Goal: Information Seeking & Learning: Compare options

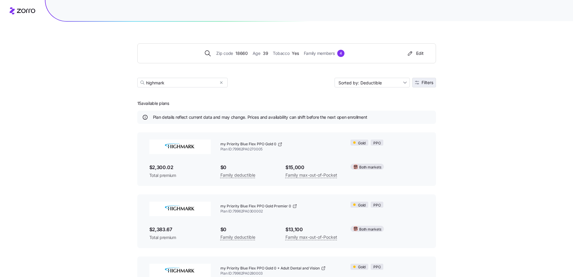
click at [425, 83] on span "Filters" at bounding box center [428, 82] width 12 height 4
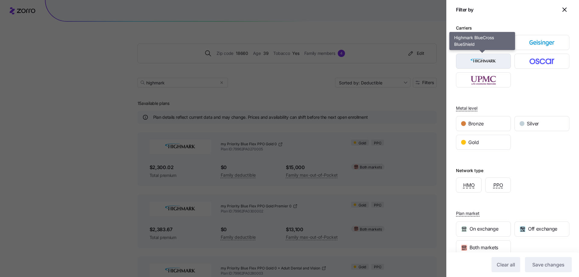
click at [491, 63] on img "button" at bounding box center [483, 61] width 44 height 12
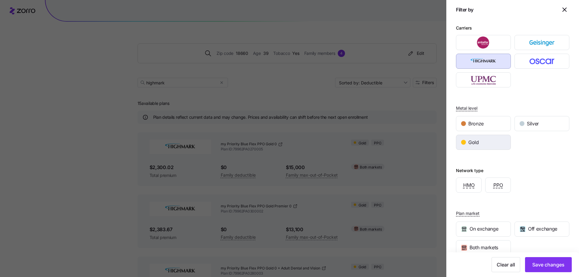
click at [466, 144] on div "Gold" at bounding box center [483, 142] width 54 height 14
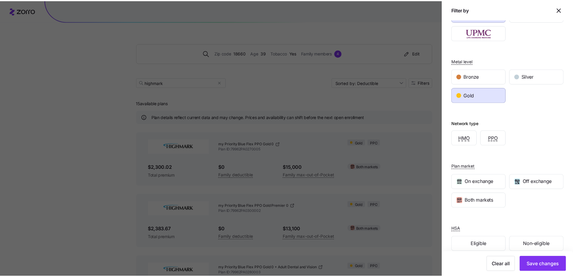
scroll to position [56, 0]
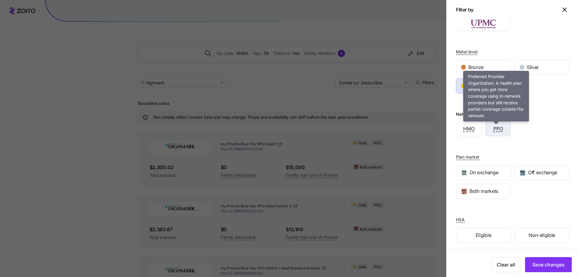
click at [499, 130] on span "PPO" at bounding box center [498, 129] width 10 height 8
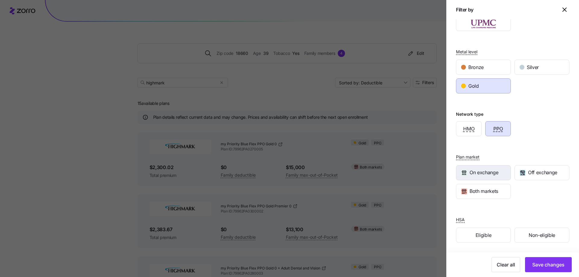
click at [486, 174] on span "On exchange" at bounding box center [483, 173] width 29 height 8
click at [536, 232] on span "Non-eligible" at bounding box center [541, 235] width 27 height 8
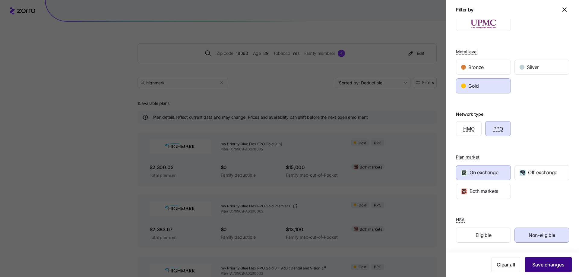
click at [538, 266] on span "Save changes" at bounding box center [548, 264] width 32 height 7
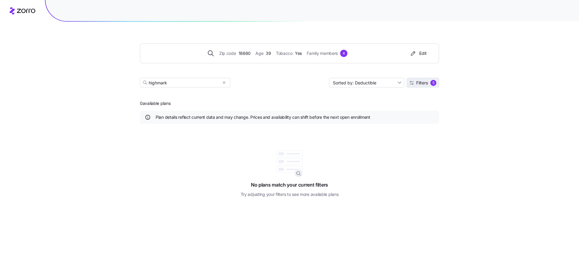
click at [430, 84] on span "Filters 5" at bounding box center [422, 83] width 27 height 6
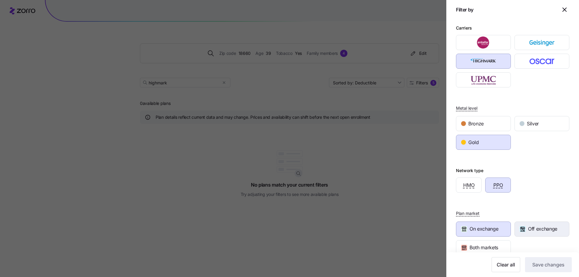
click at [523, 226] on div "Off exchange" at bounding box center [541, 229] width 54 height 14
click at [494, 233] on span "On exchange" at bounding box center [483, 229] width 29 height 8
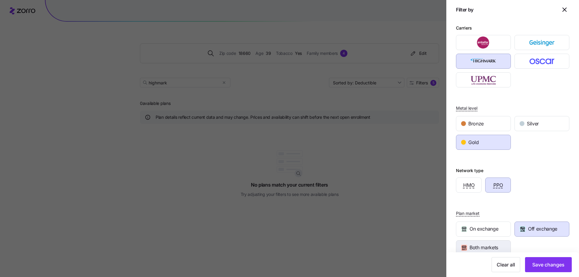
click at [499, 247] on div "Both markets" at bounding box center [483, 247] width 54 height 14
click at [528, 227] on span "Off exchange" at bounding box center [542, 229] width 29 height 8
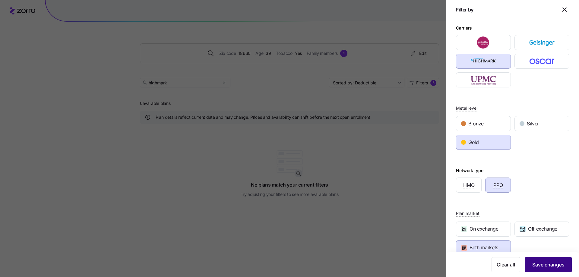
click at [538, 266] on span "Save changes" at bounding box center [548, 264] width 32 height 7
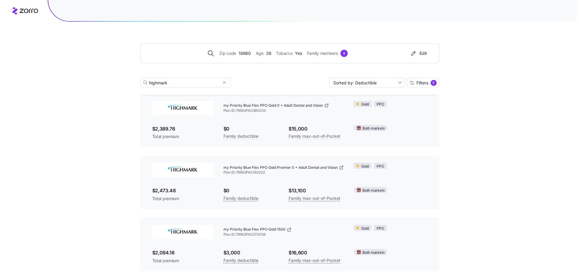
scroll to position [165, 0]
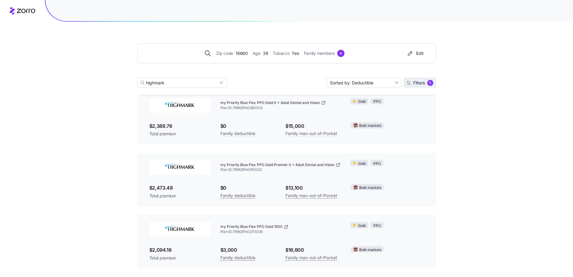
click at [422, 79] on button "Filters 5" at bounding box center [420, 83] width 32 height 10
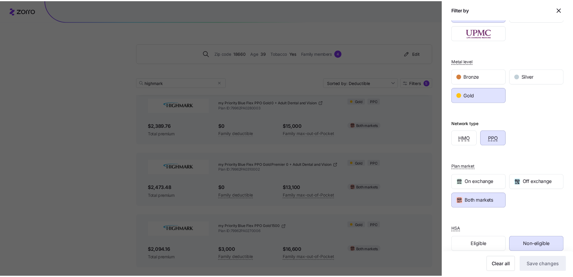
scroll to position [56, 0]
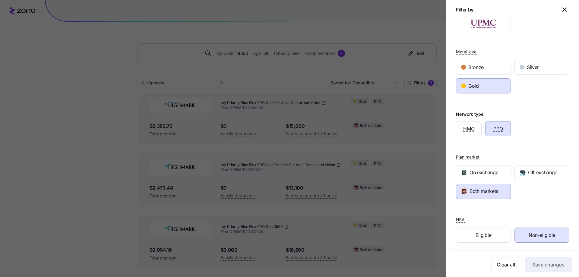
click at [428, 140] on div at bounding box center [289, 138] width 579 height 277
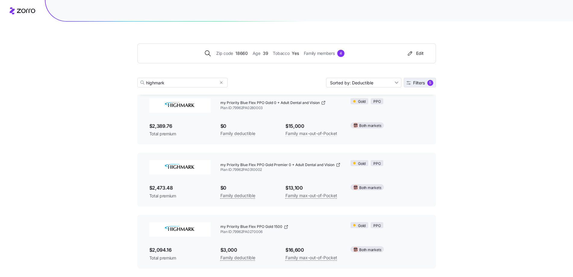
click at [425, 84] on span "Filters 5" at bounding box center [420, 83] width 27 height 6
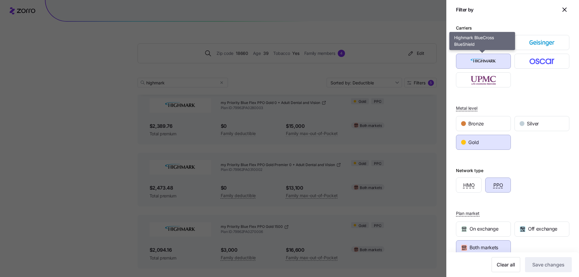
click at [497, 61] on img "button" at bounding box center [483, 61] width 44 height 12
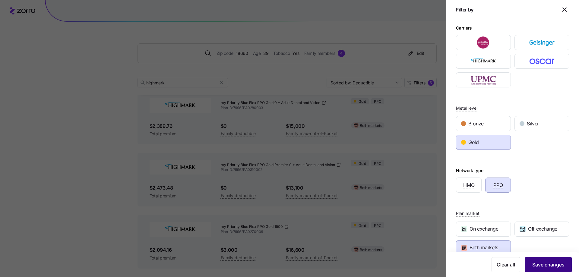
click at [536, 261] on button "Save changes" at bounding box center [548, 264] width 47 height 15
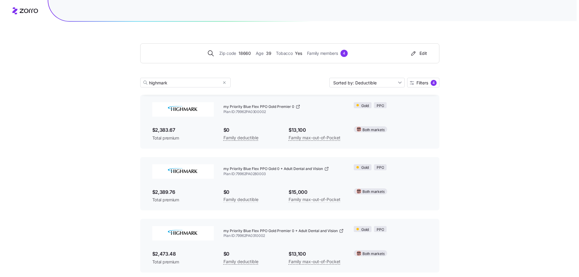
scroll to position [0, 0]
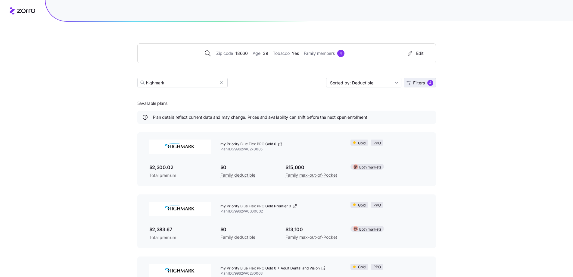
click at [413, 85] on span "Filters 4" at bounding box center [420, 83] width 27 height 6
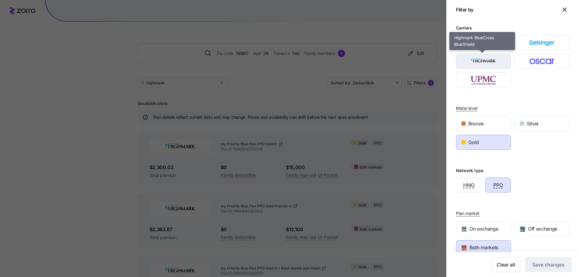
click at [491, 61] on img "button" at bounding box center [483, 61] width 44 height 12
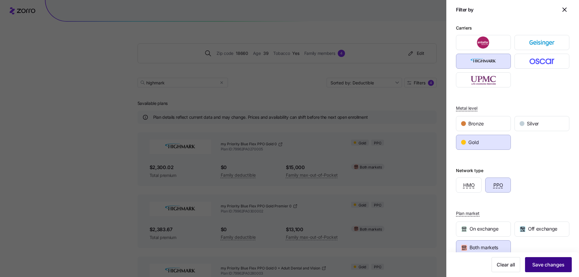
click at [548, 265] on span "Save changes" at bounding box center [548, 264] width 32 height 7
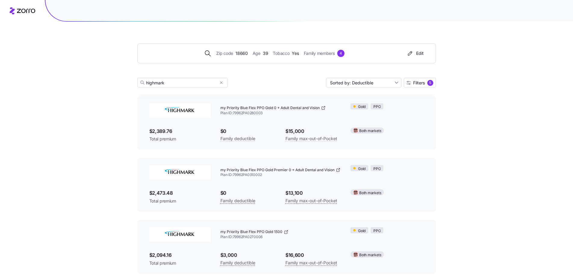
scroll to position [165, 0]
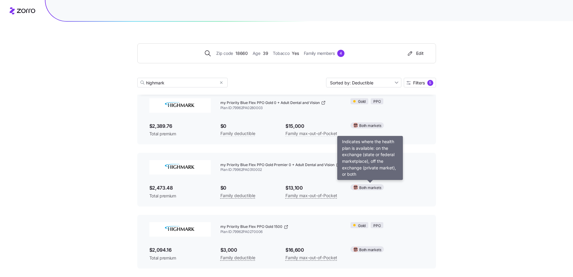
click at [361, 187] on span "Both markets" at bounding box center [371, 188] width 22 height 6
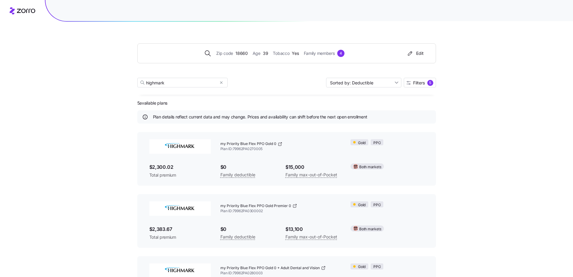
scroll to position [0, 0]
click at [323, 53] on span "Family members" at bounding box center [319, 53] width 31 height 7
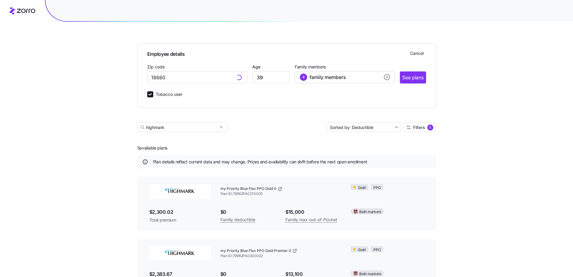
type input "18660, [GEOGRAPHIC_DATA], [GEOGRAPHIC_DATA]"
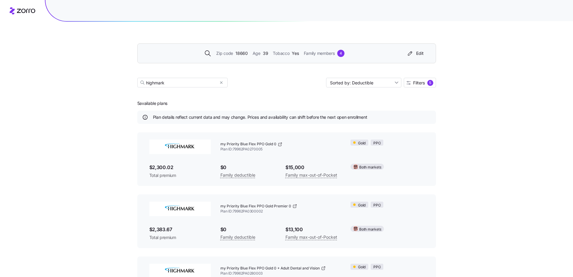
click at [446, 38] on div "Zip code 18660 Age [DEMOGRAPHIC_DATA] Tobacco Yes Family members 4 Edit highmar…" at bounding box center [286, 217] width 573 height 434
